Goal: Transaction & Acquisition: Purchase product/service

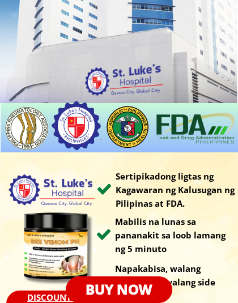
click at [140, 286] on p "BUY NOW" at bounding box center [119, 289] width 106 height 27
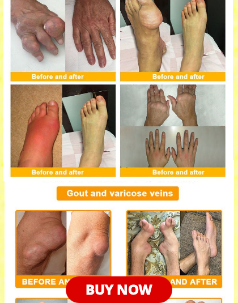
scroll to position [7706, 0]
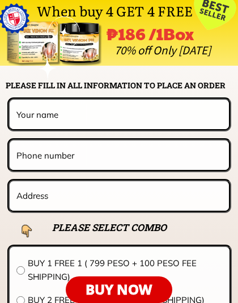
click at [57, 114] on input "text" at bounding box center [119, 114] width 211 height 29
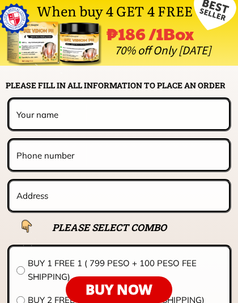
click at [54, 119] on input "text" at bounding box center [119, 114] width 211 height 29
type input "09432303322"
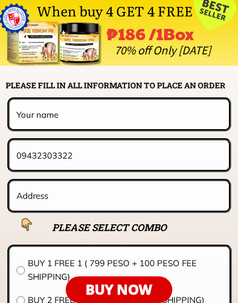
type input "[PERSON_NAME]"
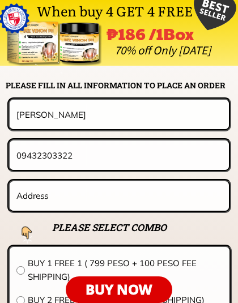
click at [23, 195] on input "text" at bounding box center [119, 195] width 211 height 29
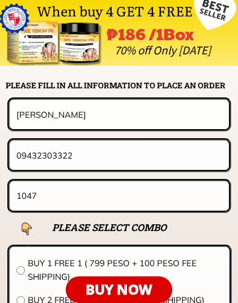
click at [136, 204] on input "1047" at bounding box center [119, 195] width 211 height 29
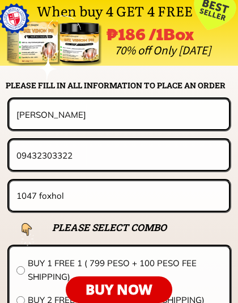
click at [79, 193] on input "1047 foxhol" at bounding box center [119, 195] width 211 height 29
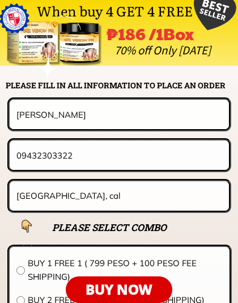
click at [179, 190] on input "[GEOGRAPHIC_DATA], cal" at bounding box center [119, 195] width 211 height 29
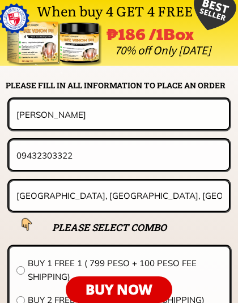
click at [105, 203] on input "[GEOGRAPHIC_DATA], [GEOGRAPHIC_DATA], [GEOGRAPHIC_DATA]" at bounding box center [119, 195] width 211 height 29
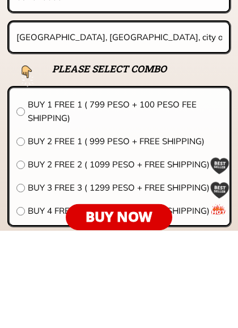
scroll to position [7775, 0]
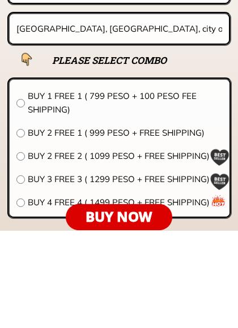
type input "[GEOGRAPHIC_DATA], [GEOGRAPHIC_DATA], city of [GEOGRAPHIC_DATA][PERSON_NAME]"
click at [219, 269] on div at bounding box center [219, 280] width 22 height 22
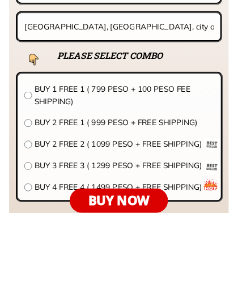
scroll to position [7873, 0]
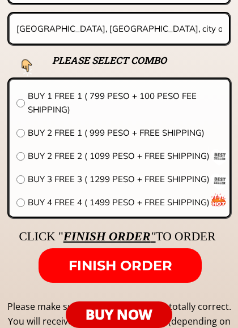
click at [225, 180] on div at bounding box center [219, 182] width 22 height 22
click at [192, 178] on span "BUY 3 FREE 3 ( 1299 PESO + FREE SHIPPING)" at bounding box center [125, 180] width 195 height 14
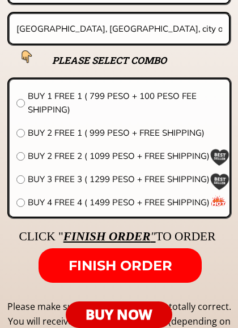
radio input "true"
click at [150, 264] on span "FINISH ORDER" at bounding box center [121, 266] width 104 height 16
click at [213, 243] on form "FINISH ORDER [PERSON_NAME] 09432303322 1047 [STREET_ADDRESS] pampanga BUY 1 FRE…" at bounding box center [119, 106] width 224 height 353
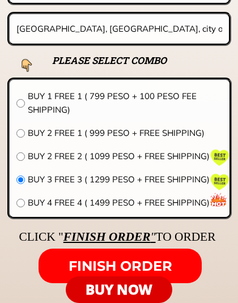
click at [215, 237] on form "FINISH ORDER [PERSON_NAME] 09432303322 1047 [STREET_ADDRESS] pampanga BUY 1 FRE…" at bounding box center [119, 106] width 224 height 353
